Goal: Transaction & Acquisition: Purchase product/service

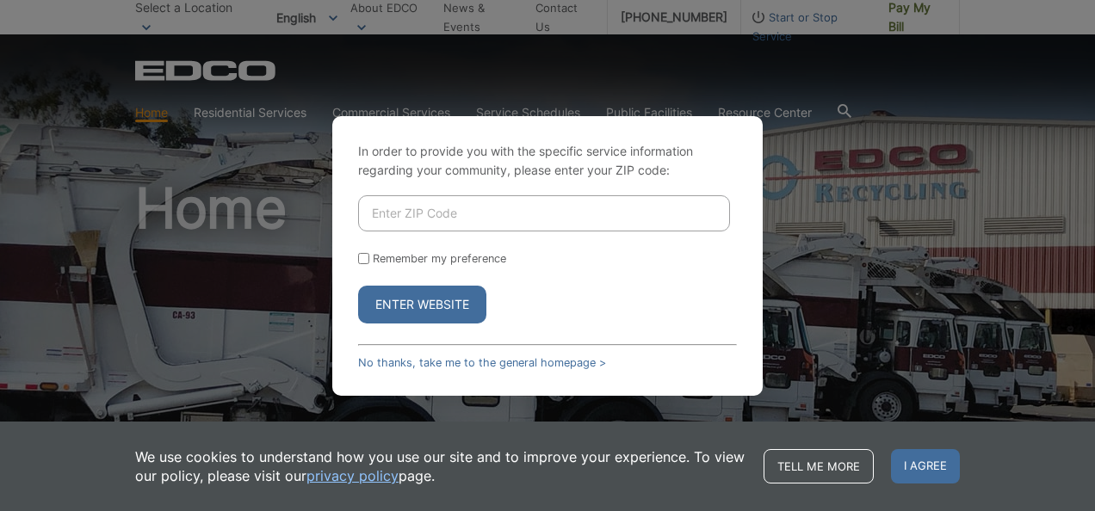
click at [424, 209] on input "Enter ZIP Code" at bounding box center [544, 213] width 372 height 36
type input "92081"
click at [412, 306] on button "Enter Website" at bounding box center [422, 305] width 128 height 38
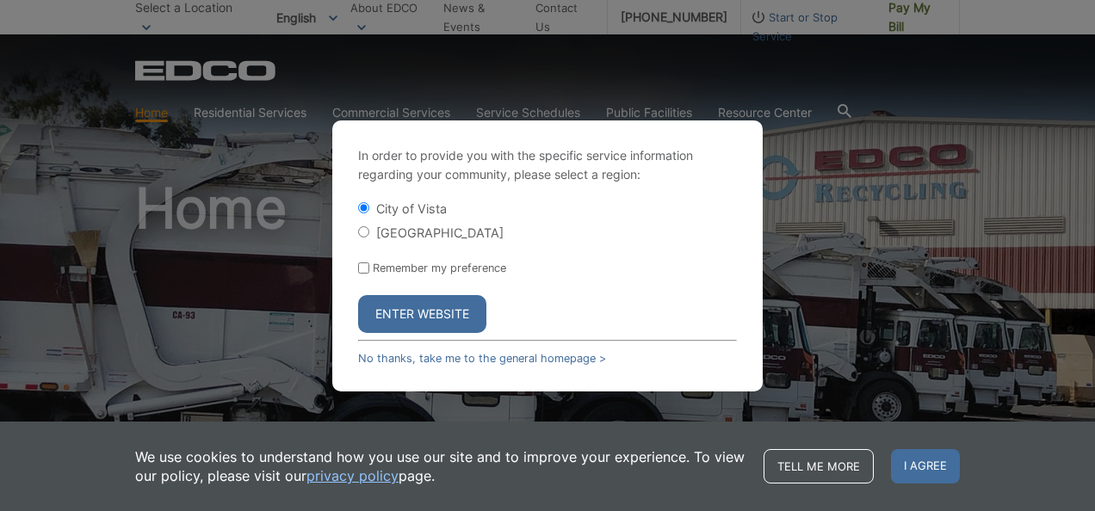
click at [412, 306] on button "Enter Website" at bounding box center [422, 314] width 128 height 38
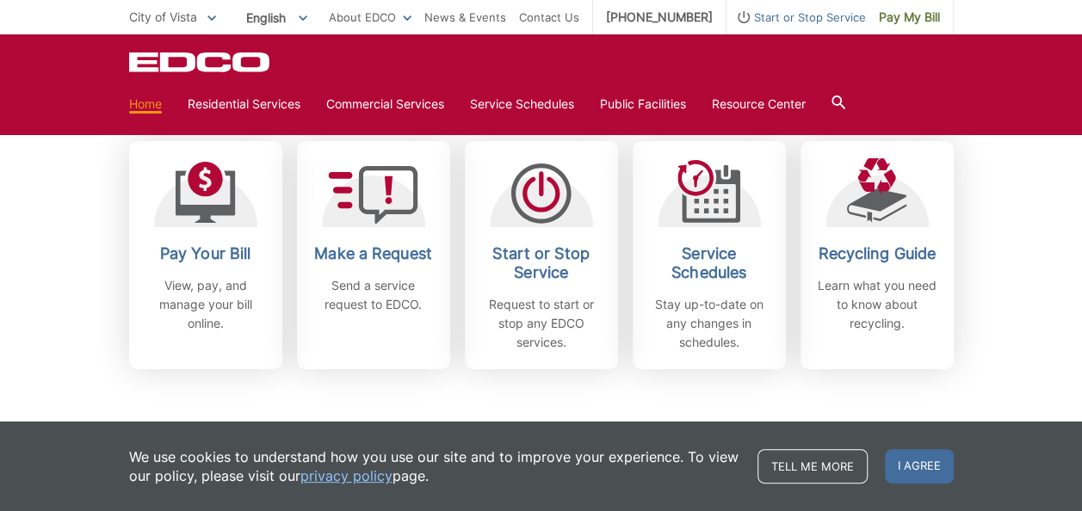
scroll to position [603, 0]
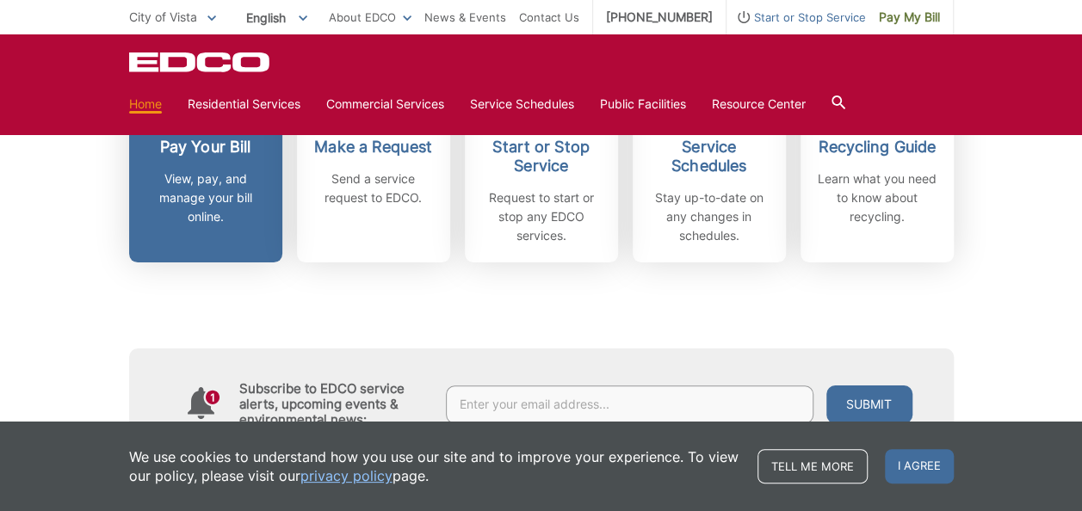
click at [183, 148] on h2 "Pay Your Bill" at bounding box center [205, 147] width 127 height 19
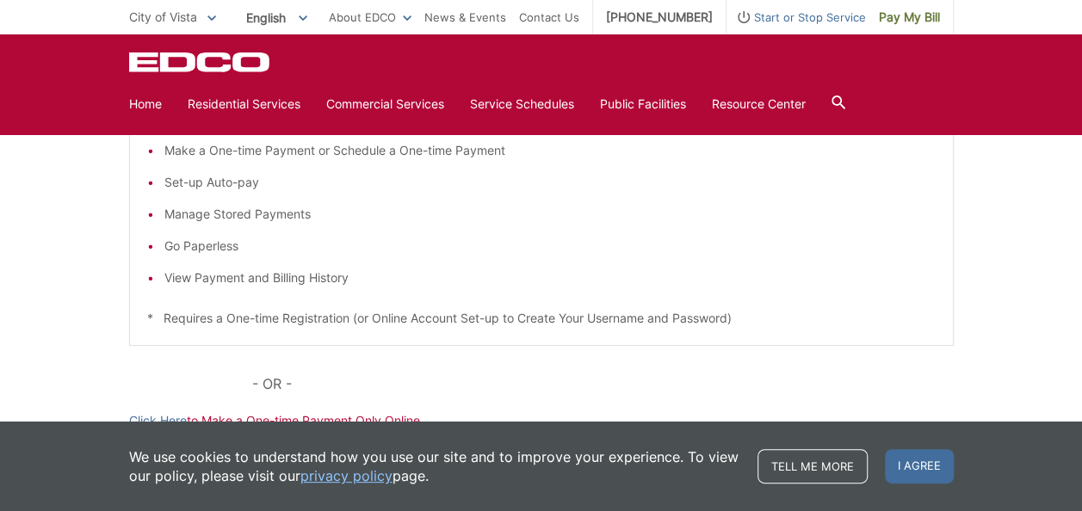
scroll to position [570, 0]
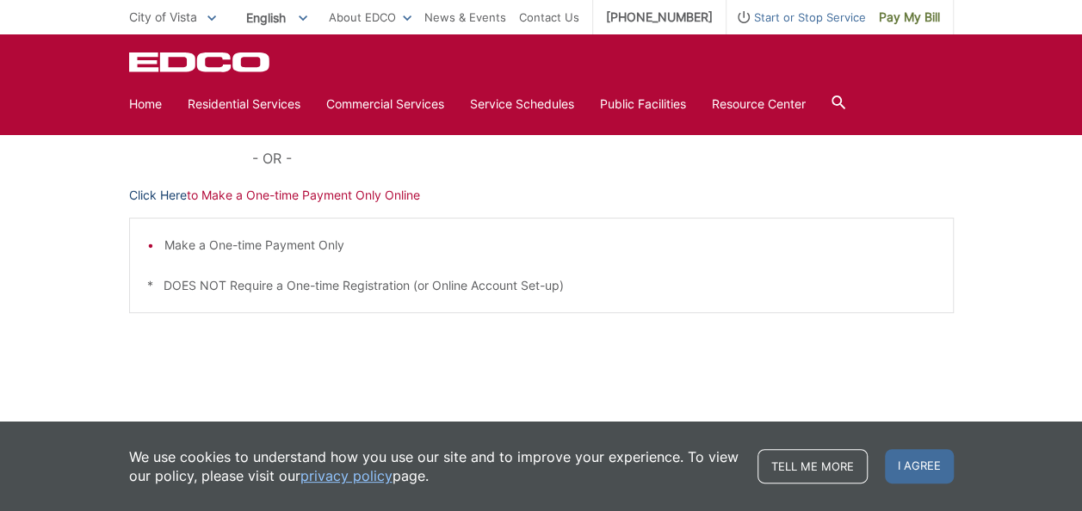
click at [152, 193] on link "Click Here" at bounding box center [158, 195] width 58 height 19
click at [920, 462] on span "I agree" at bounding box center [919, 466] width 69 height 34
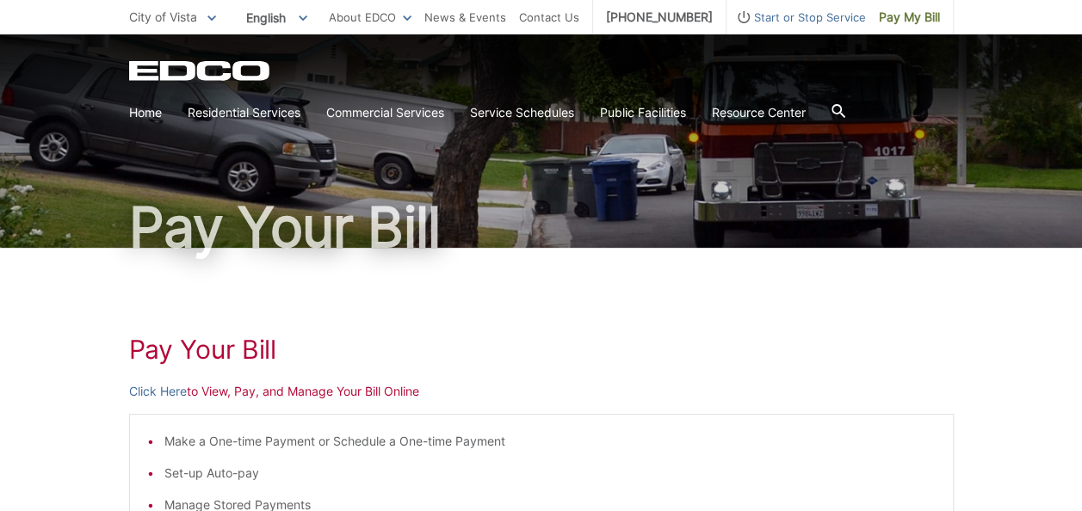
scroll to position [0, 0]
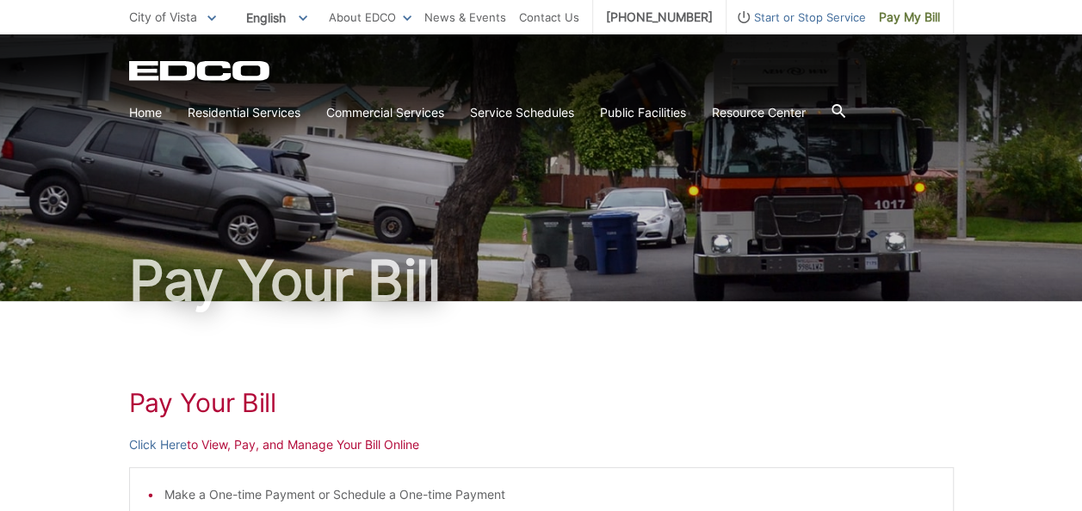
click at [706, 200] on div "Pay Your Bill" at bounding box center [541, 167] width 825 height 267
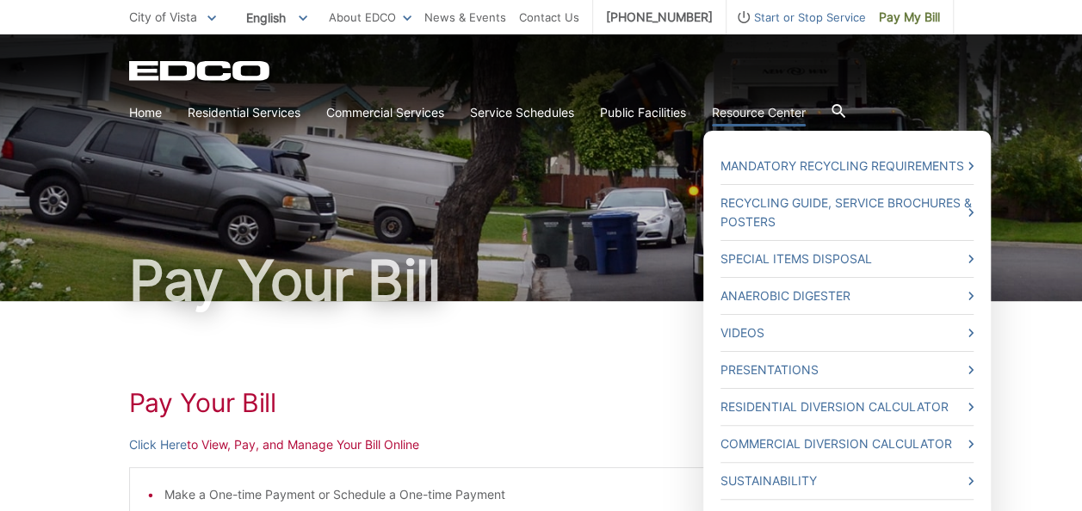
scroll to position [86, 0]
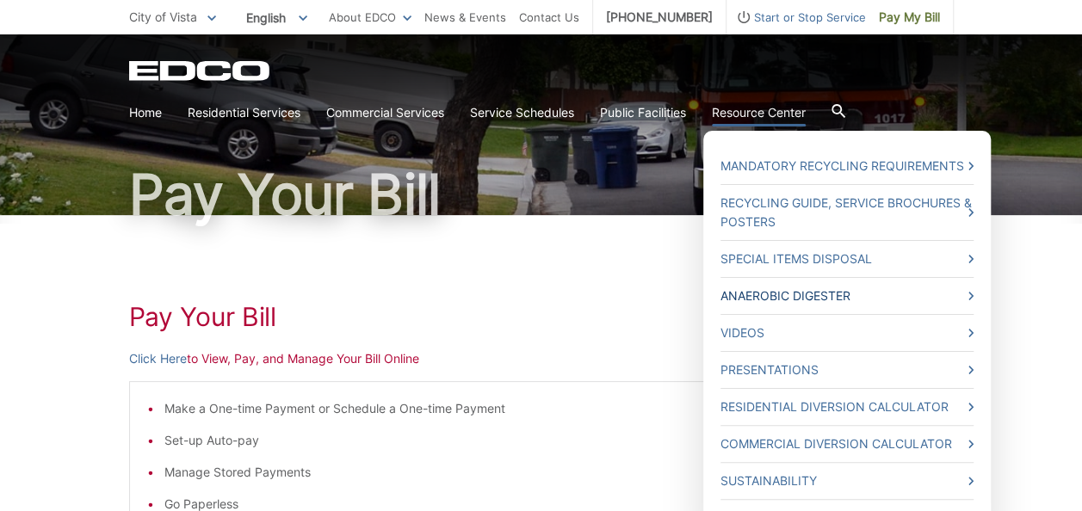
click at [773, 299] on link "Anaerobic Digester" at bounding box center [847, 296] width 253 height 19
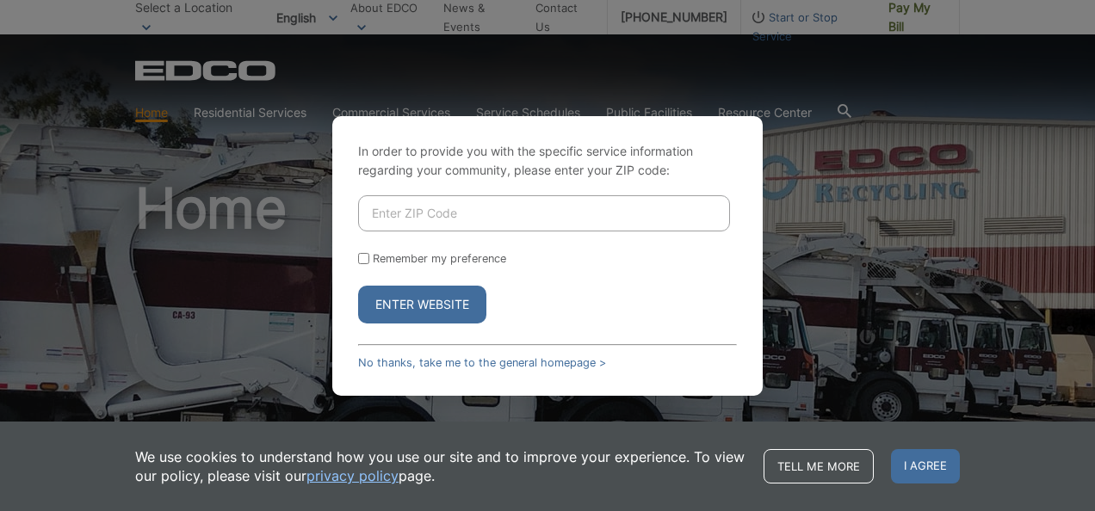
click at [414, 214] on input "Enter ZIP Code" at bounding box center [544, 213] width 372 height 36
type input "92081"
click at [359, 260] on input "Remember my preference" at bounding box center [363, 258] width 11 height 11
checkbox input "true"
click at [394, 296] on button "Enter Website" at bounding box center [422, 305] width 128 height 38
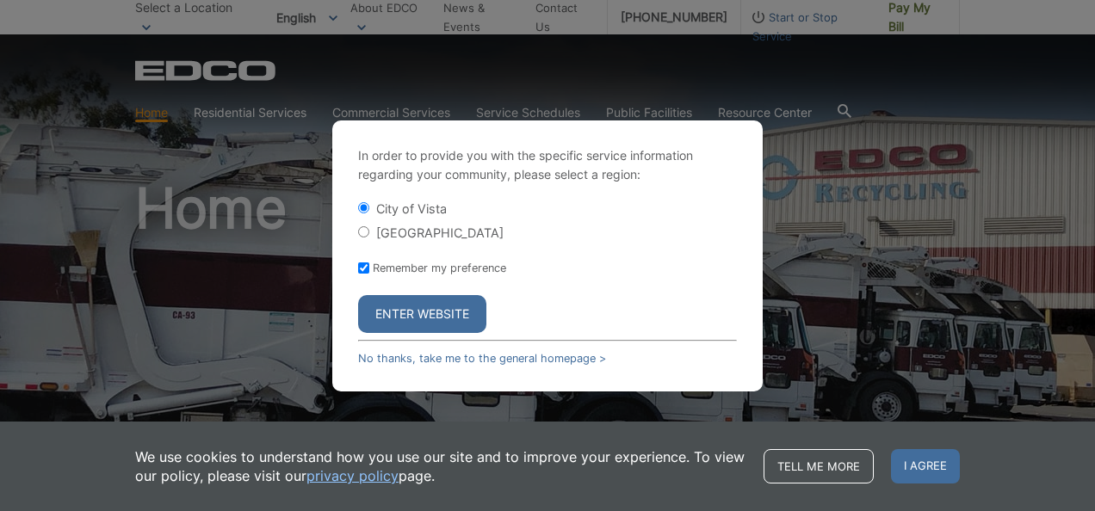
click at [403, 319] on button "Enter Website" at bounding box center [422, 314] width 128 height 38
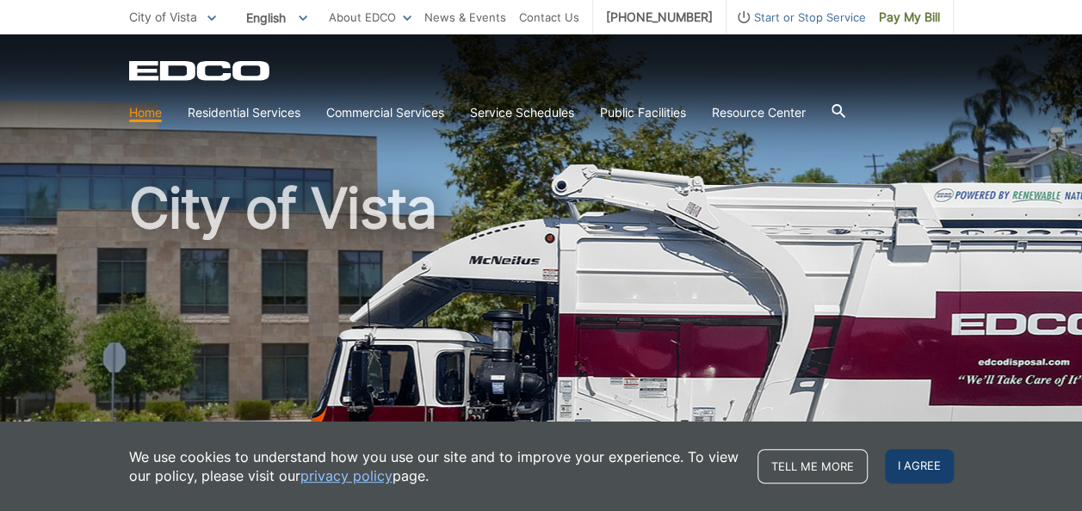
click at [928, 475] on span "I agree" at bounding box center [919, 466] width 69 height 34
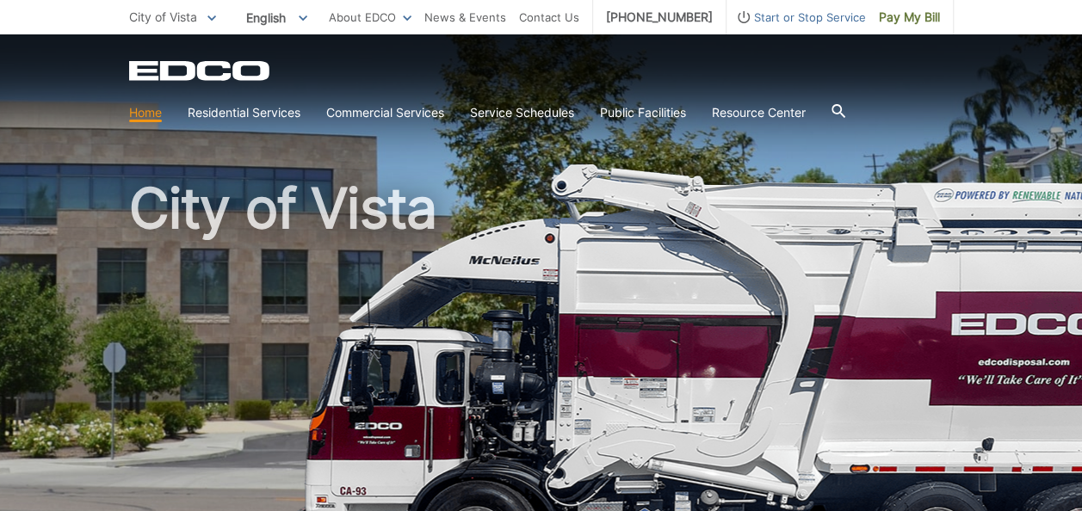
click at [243, 298] on h1 "City of Vista" at bounding box center [541, 370] width 825 height 378
click at [438, 45] on div "EDCO Logo Home Residential Services Curbside Pickup Recycling Organic Recycling…" at bounding box center [541, 81] width 1082 height 95
click at [653, 60] on div "EDCO Logo" at bounding box center [541, 70] width 825 height 21
click at [568, 164] on div "City of Vista" at bounding box center [541, 292] width 825 height 517
click at [608, 52] on div "EDCO Logo Home Residential Services Curbside Pickup Recycling Organic Recycling…" at bounding box center [541, 81] width 1082 height 95
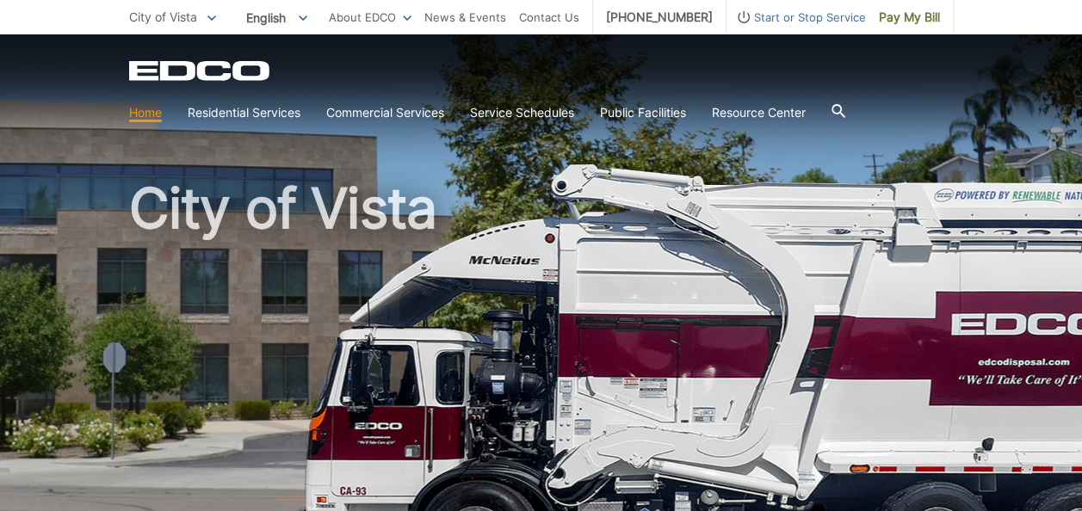
click at [474, 65] on div "EDCO Logo" at bounding box center [541, 70] width 825 height 21
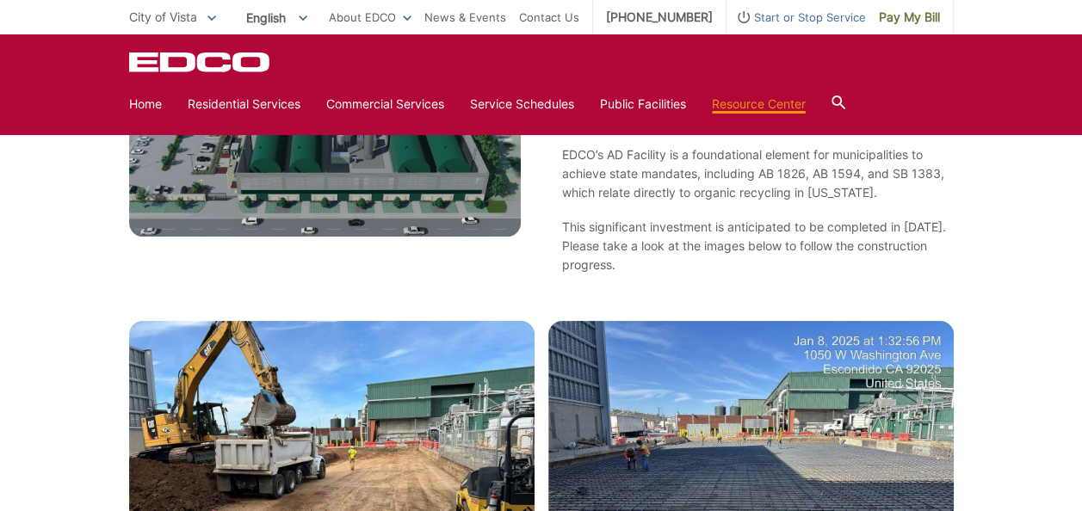
scroll to position [792, 0]
